Goal: Information Seeking & Learning: Learn about a topic

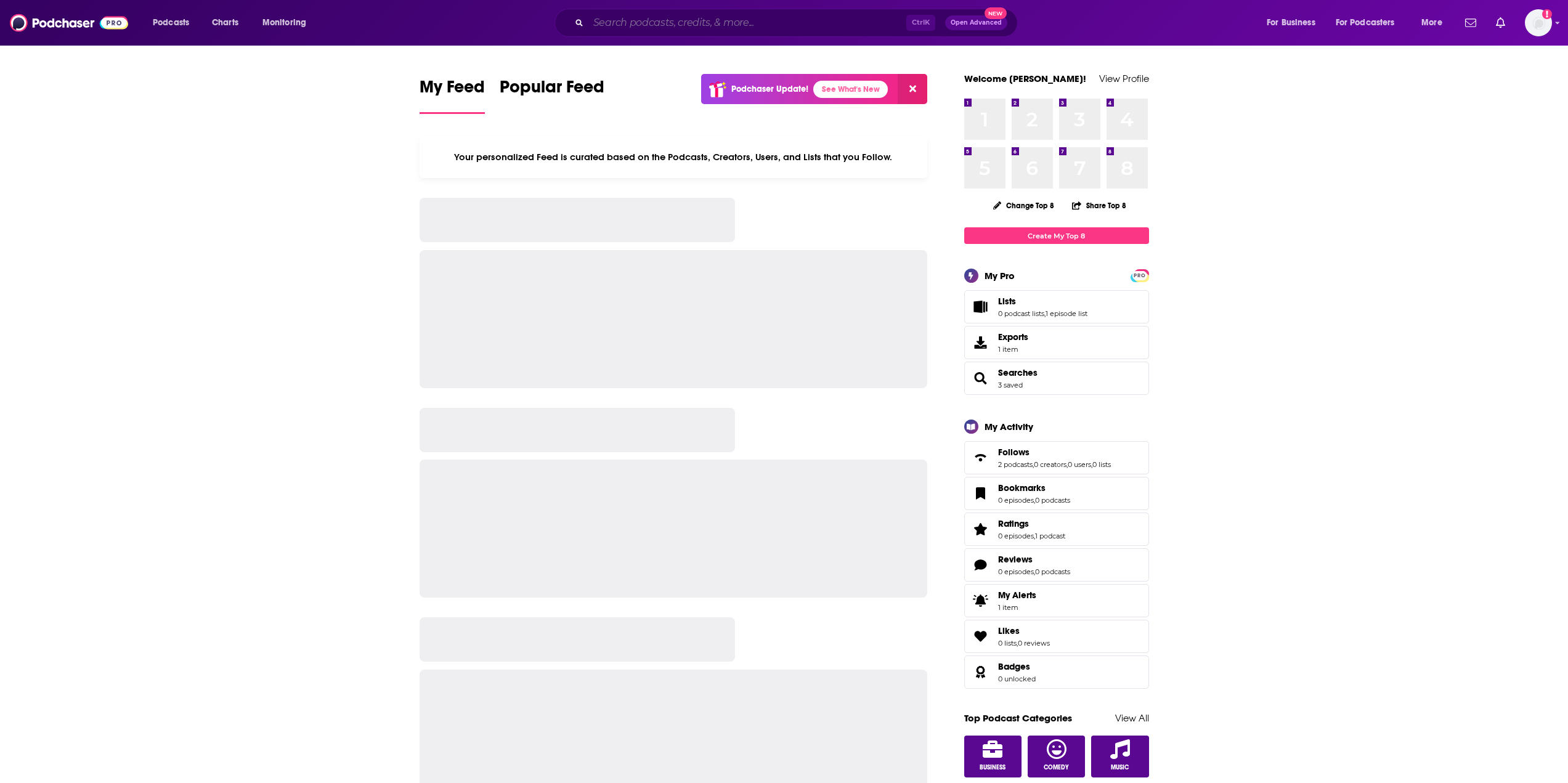
click at [648, 25] on input "Search podcasts, credits, & more..." at bounding box center [747, 23] width 318 height 20
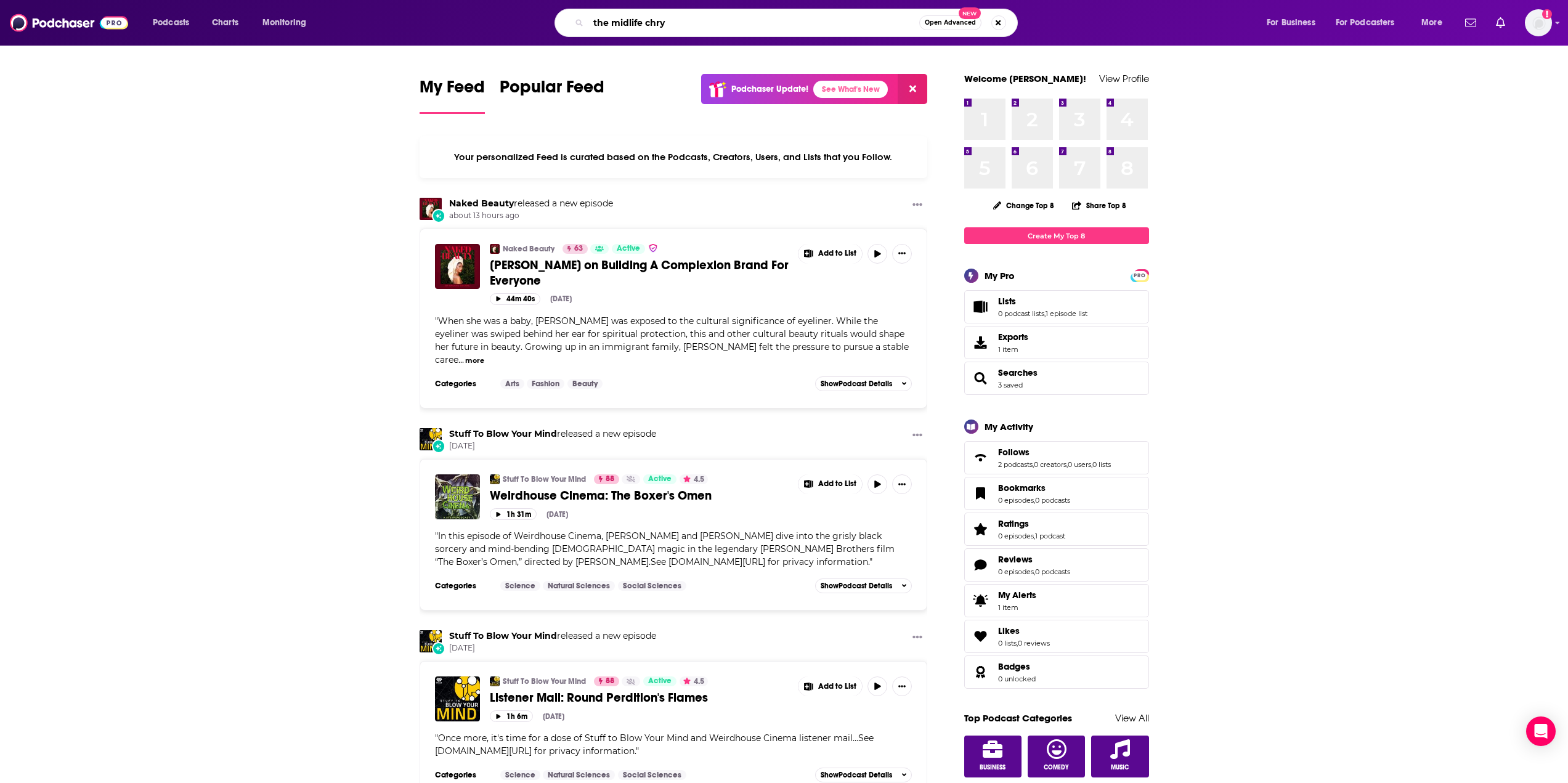
click at [695, 32] on input "the midlife chry" at bounding box center [754, 23] width 331 height 20
type input "the midlife chrysalis"
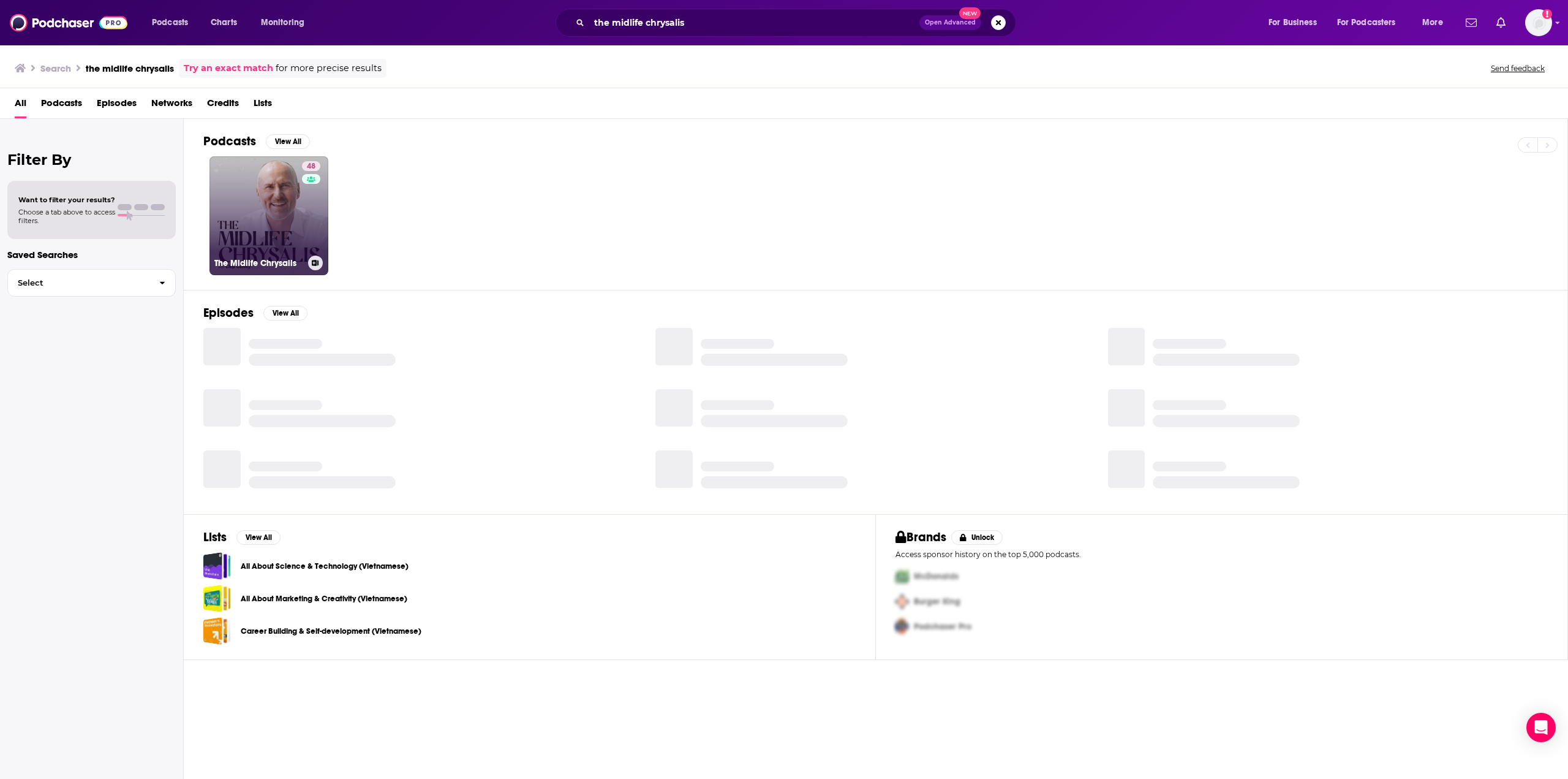
click at [268, 224] on link "48 The Midlife Chrysalis" at bounding box center [268, 215] width 119 height 119
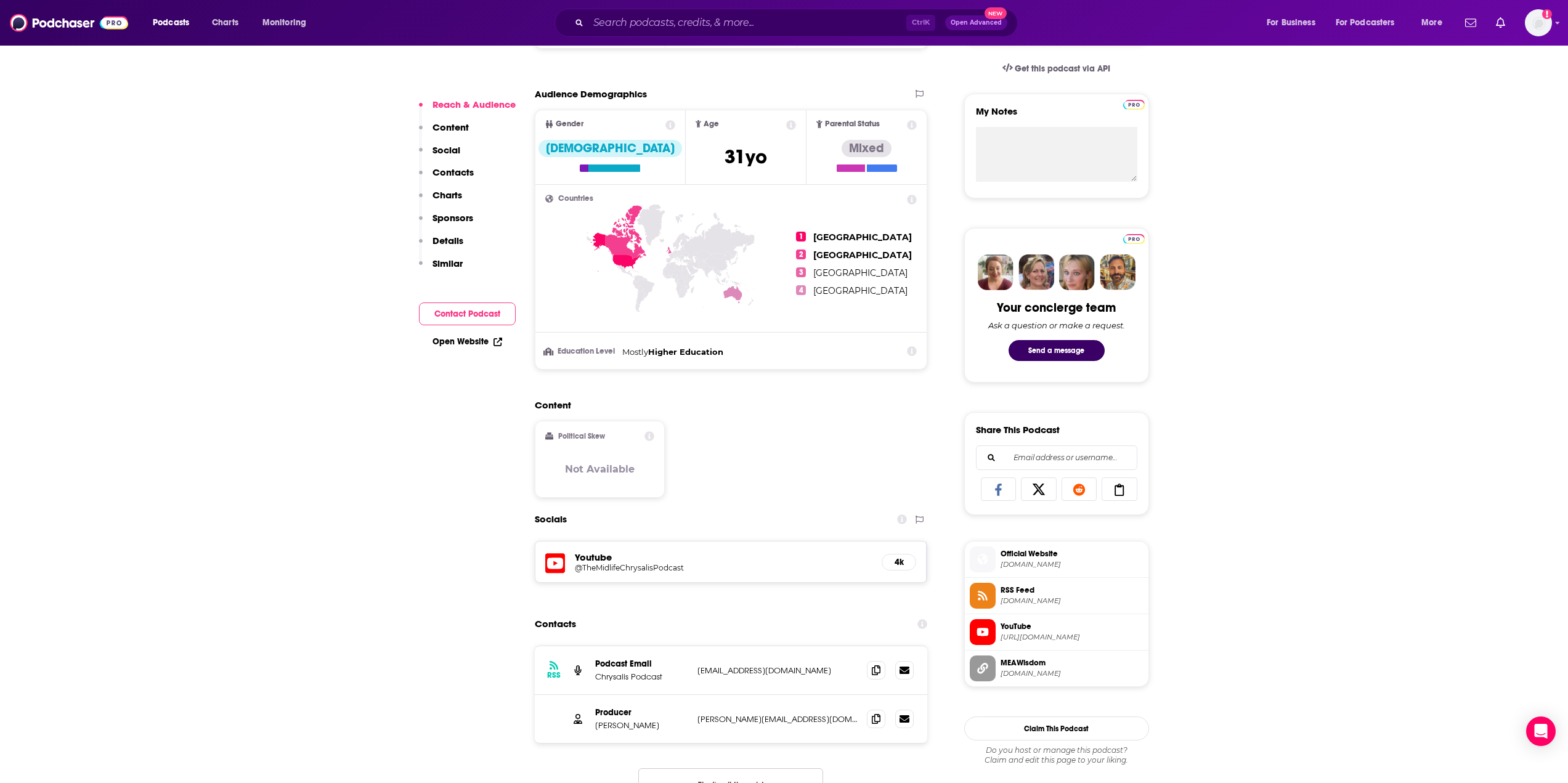
scroll to position [431, 0]
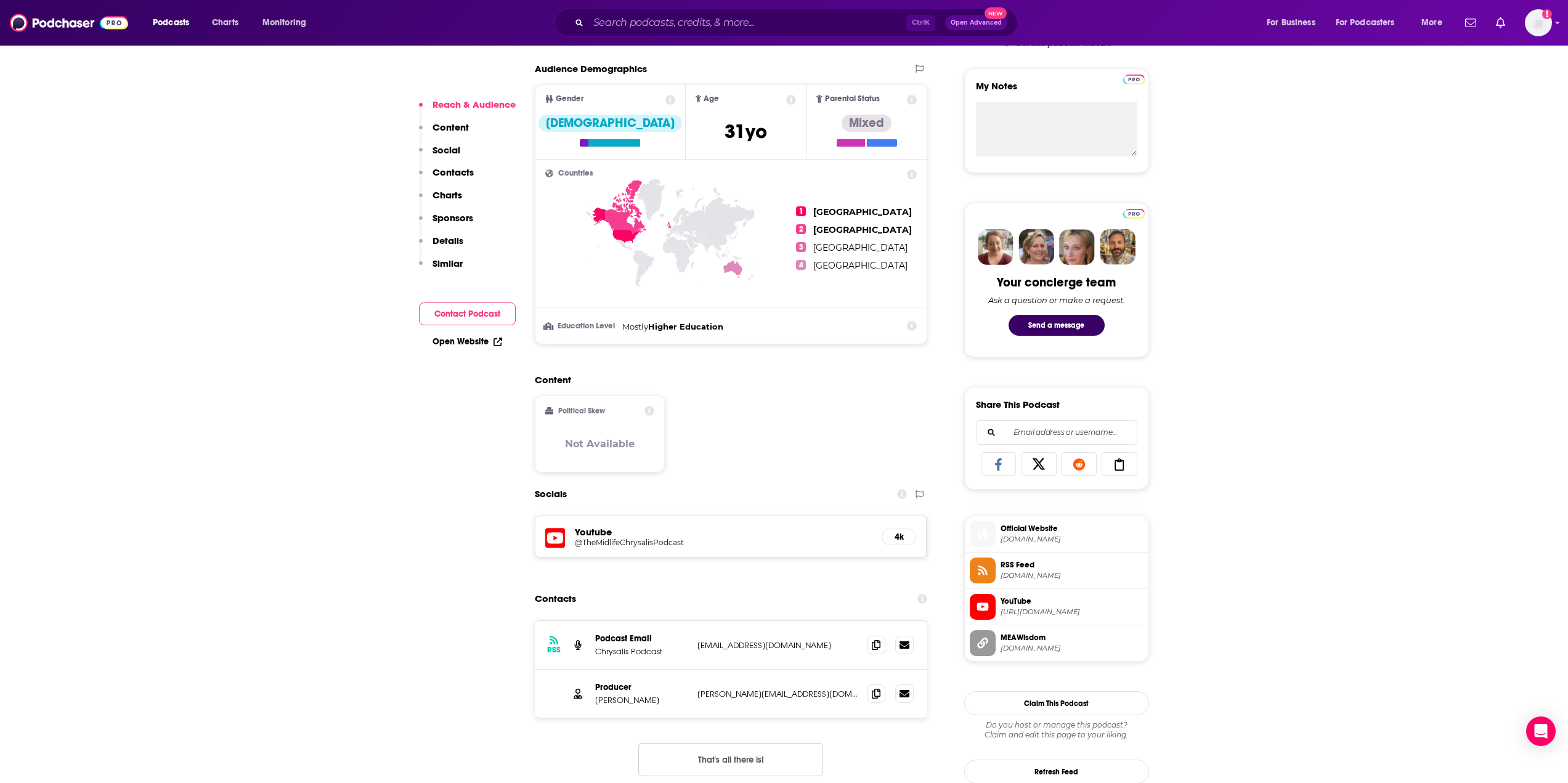
click at [1037, 464] on icon at bounding box center [1038, 464] width 34 height 12
click at [1006, 467] on icon at bounding box center [998, 464] width 34 height 12
